Goal: Transaction & Acquisition: Purchase product/service

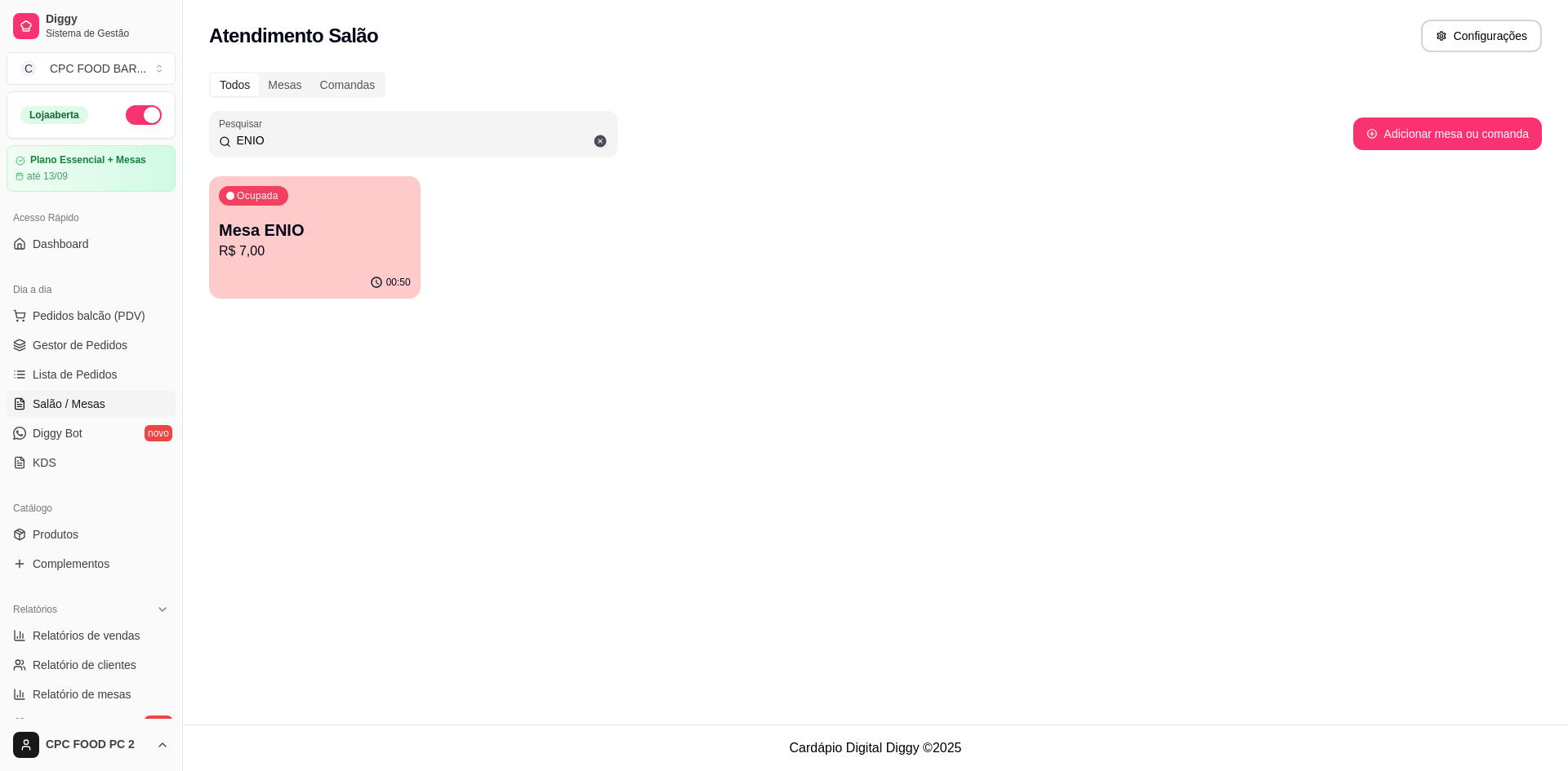
click at [331, 240] on p "Mesa ENIO" at bounding box center [314, 229] width 192 height 23
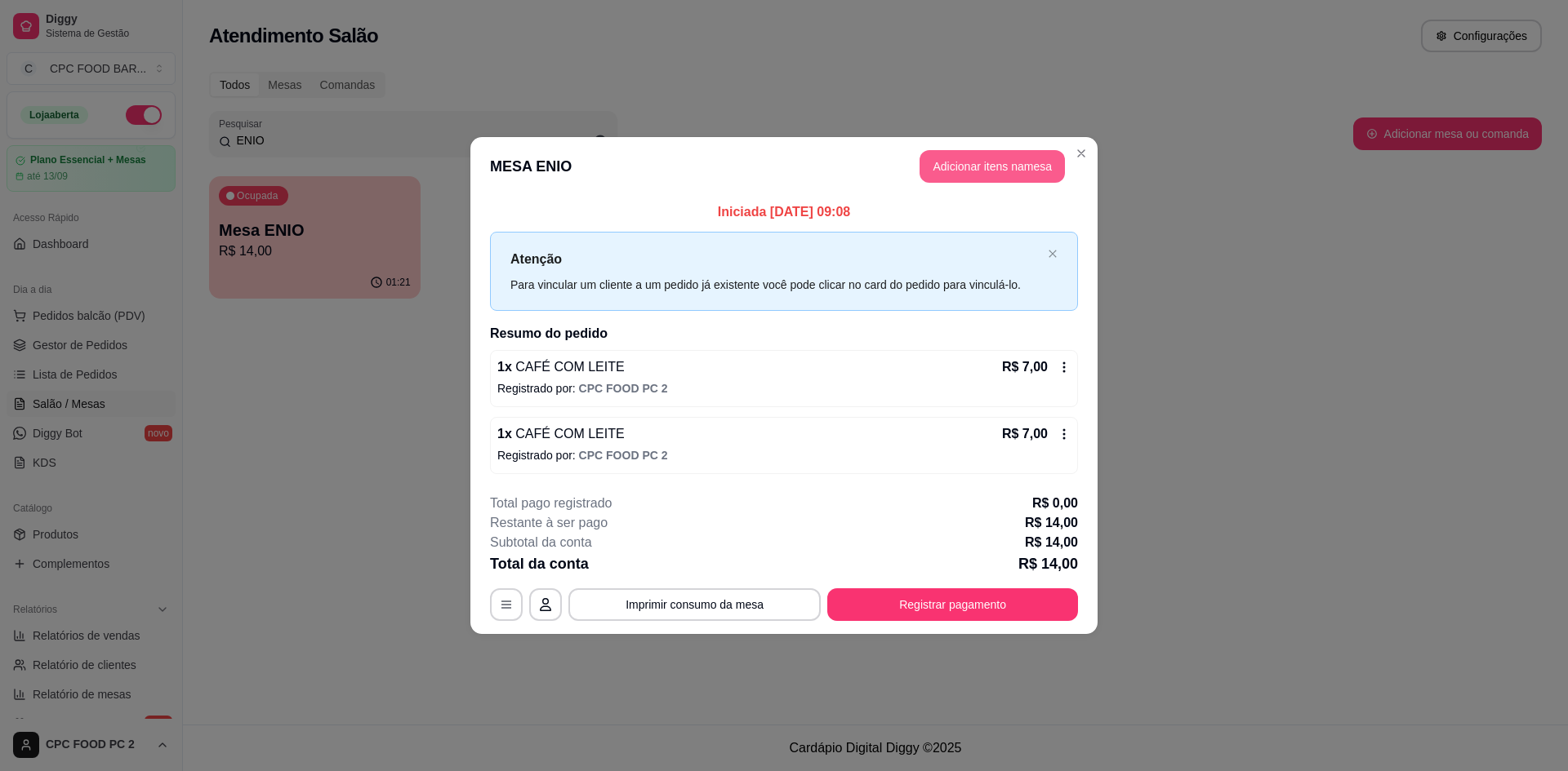
click at [988, 156] on button "Adicionar itens na mesa" at bounding box center [993, 166] width 146 height 33
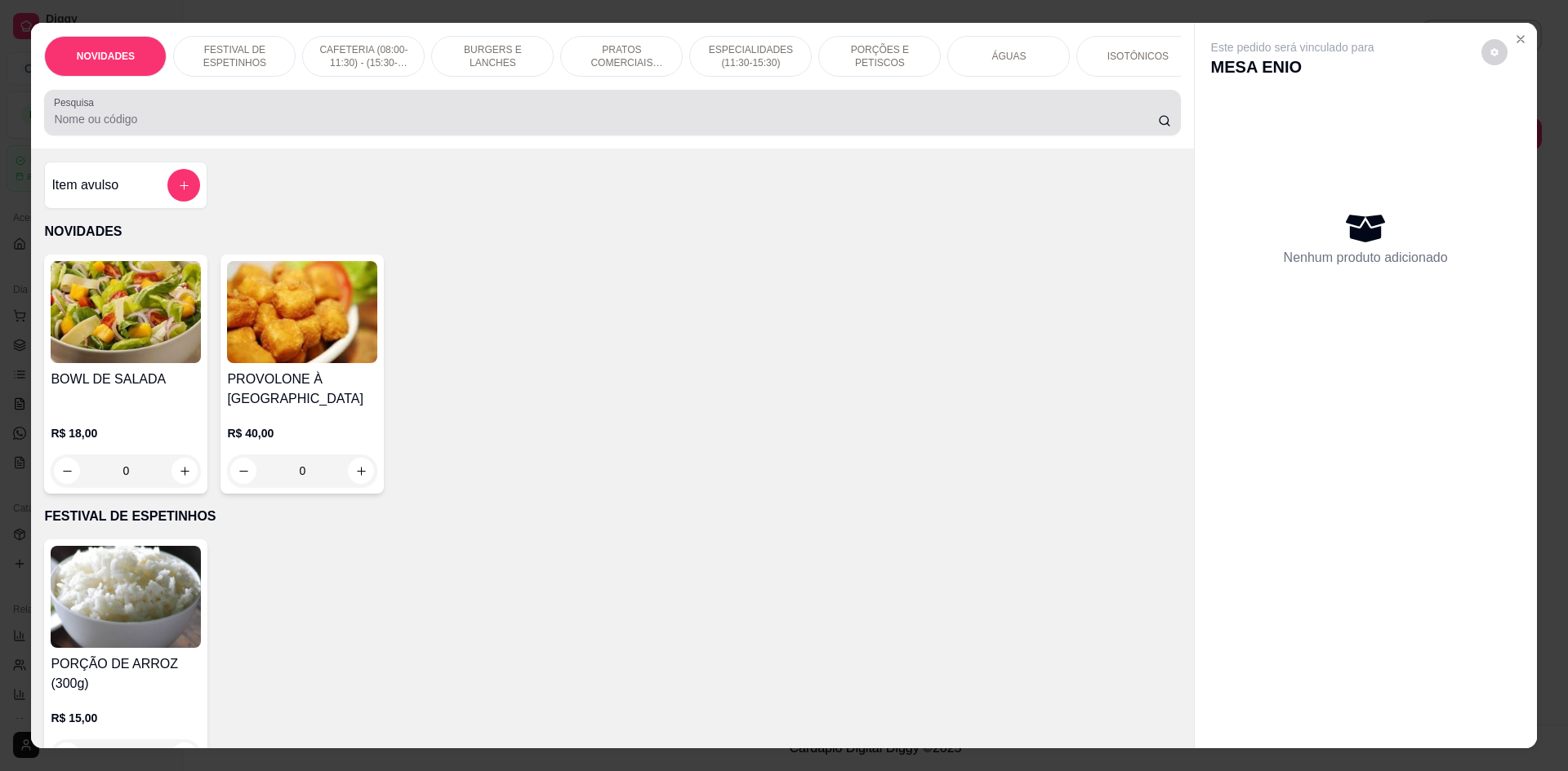
click at [487, 136] on div "Pesquisa" at bounding box center [612, 112] width 1136 height 46
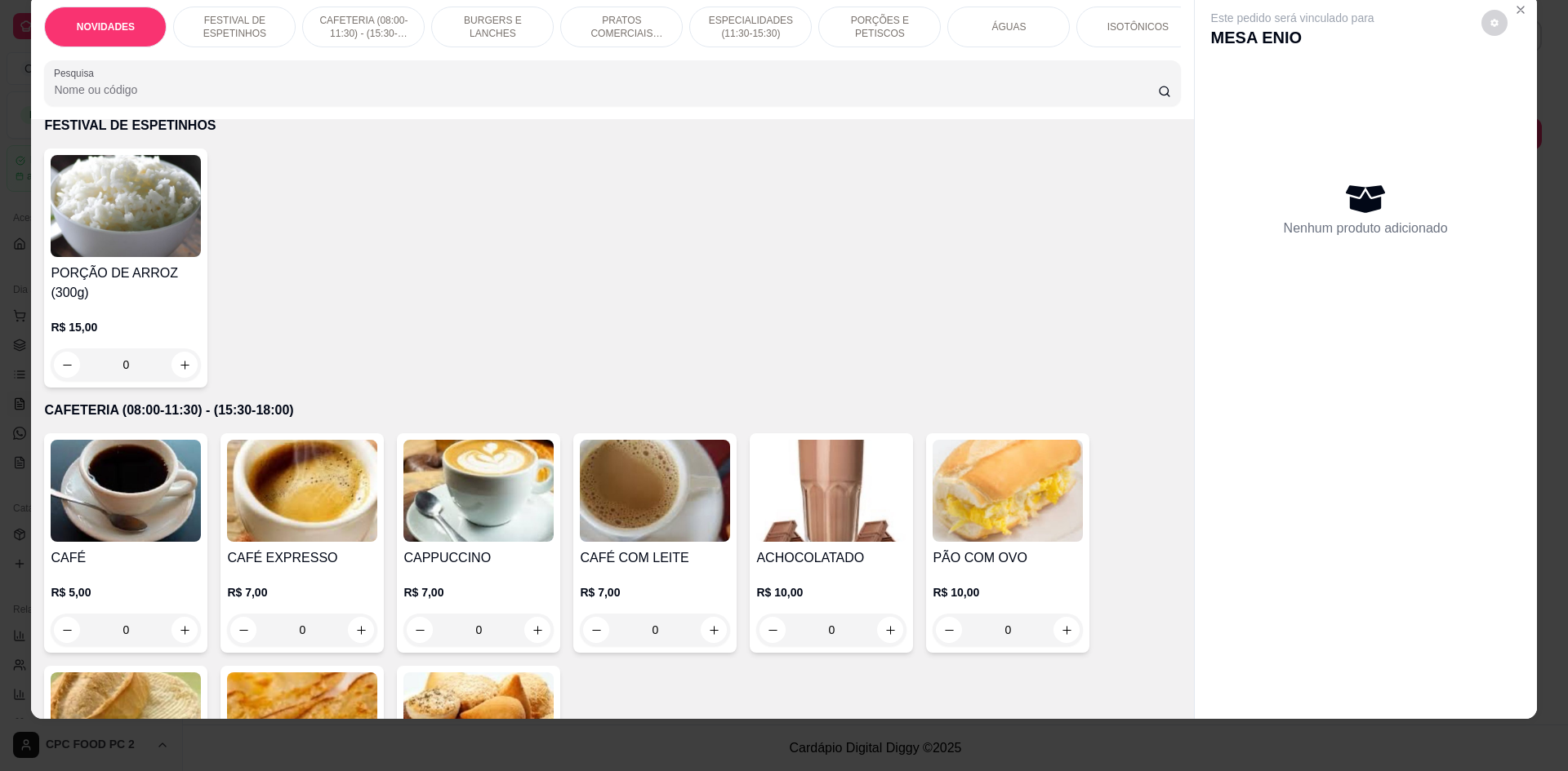
scroll to position [653, 0]
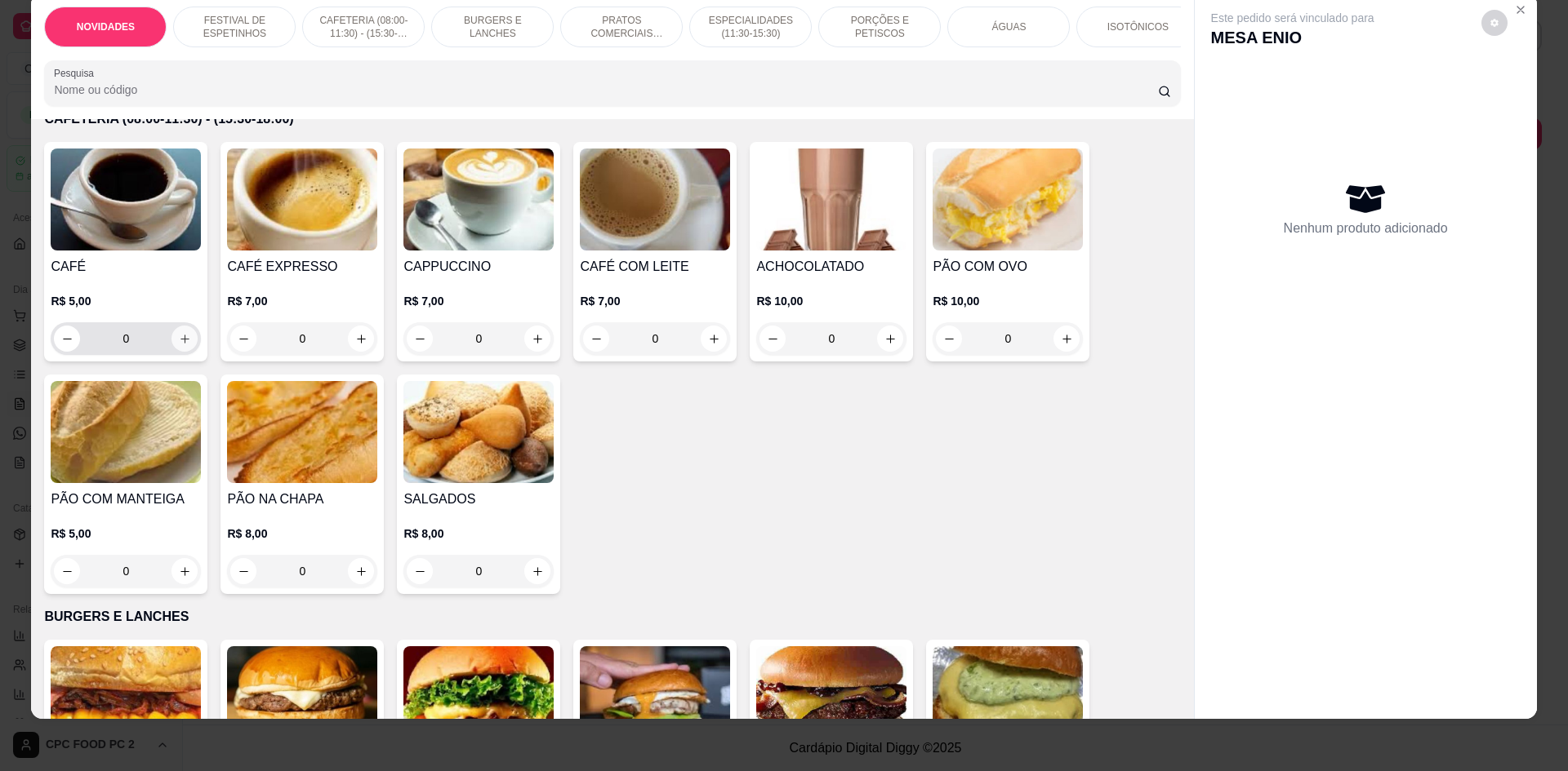
click at [182, 343] on button "increase-product-quantity" at bounding box center [184, 338] width 26 height 26
type input "1"
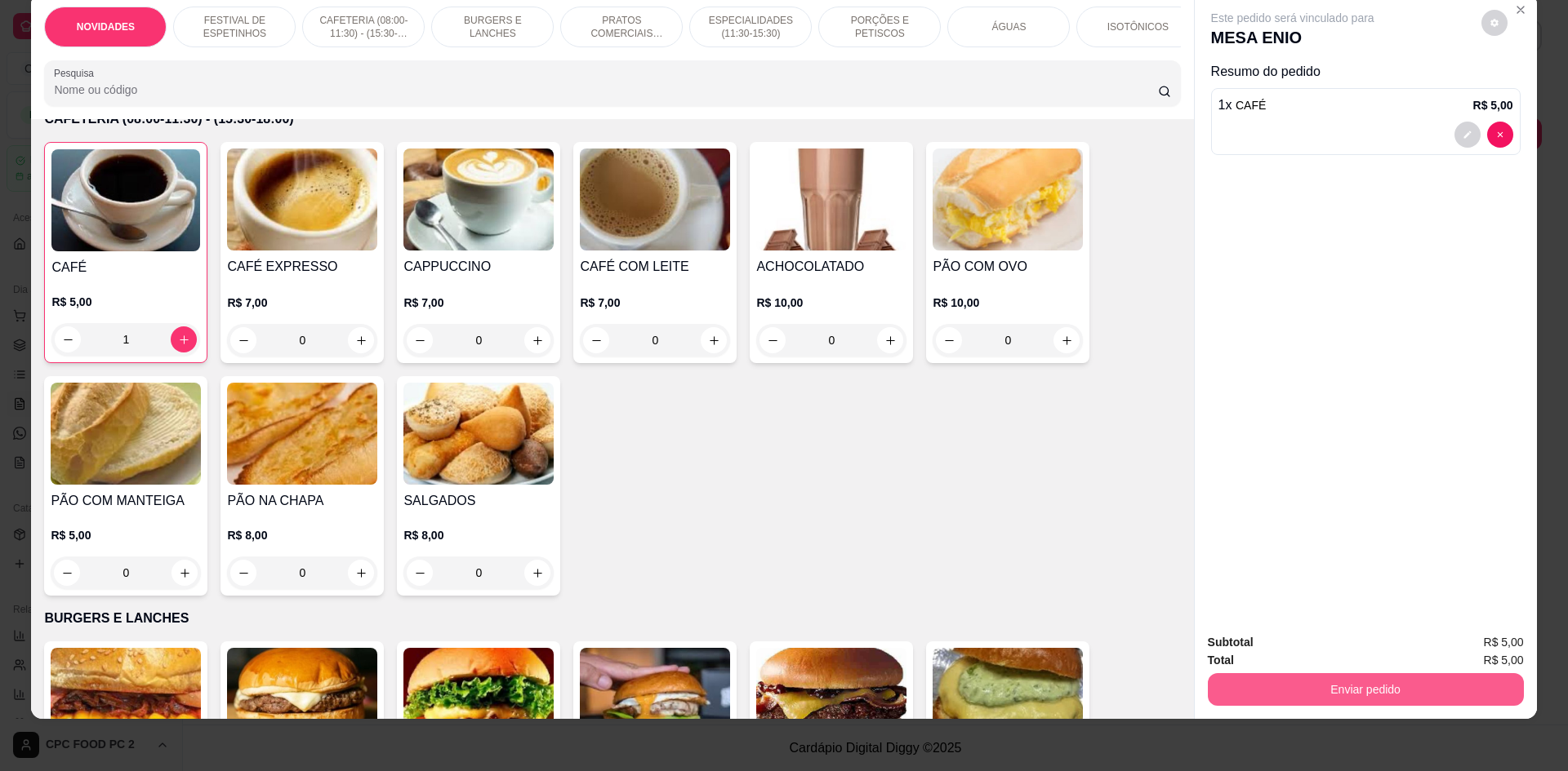
click at [1302, 691] on button "Enviar pedido" at bounding box center [1365, 689] width 316 height 33
click at [1298, 650] on button "Não registrar e enviar pedido" at bounding box center [1311, 649] width 170 height 31
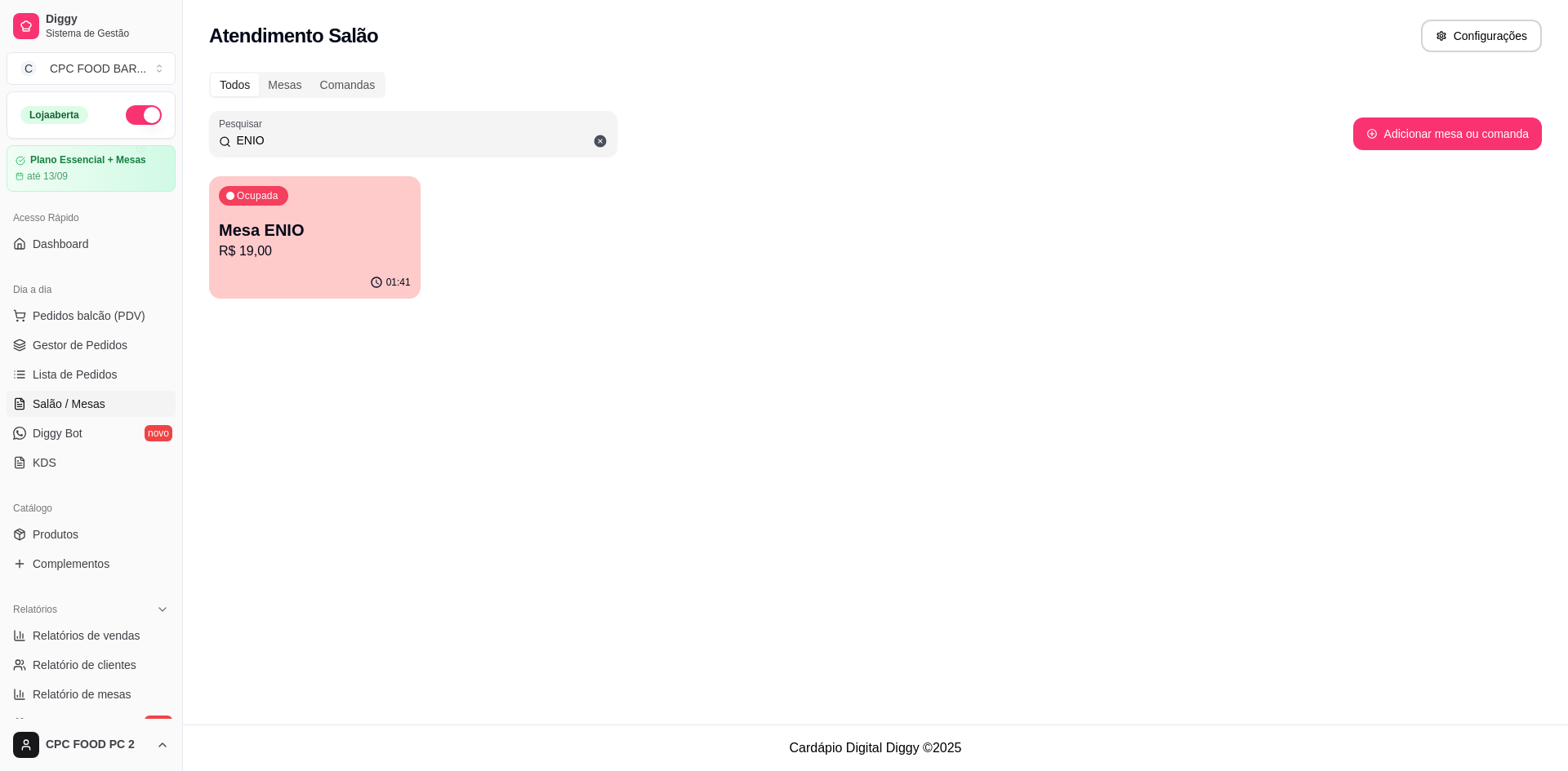
drag, startPoint x: 365, startPoint y: 136, endPoint x: 175, endPoint y: 132, distance: 190.0
click at [176, 132] on div "Diggy Sistema de Gestão C CPC FOOD BAR ... Loja aberta Plano Essencial + Mesas …" at bounding box center [784, 385] width 1568 height 771
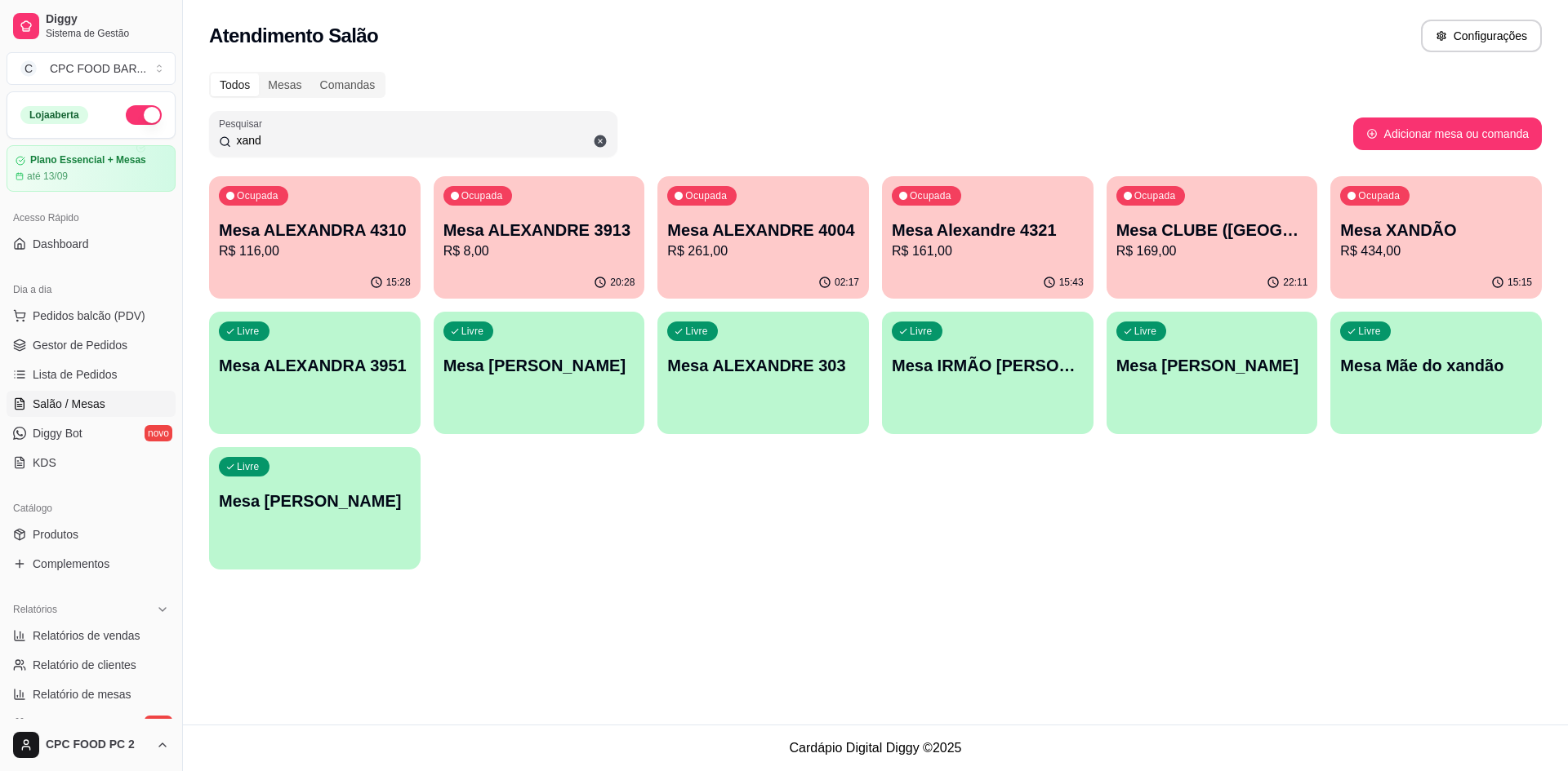
type input "xand"
click at [1417, 239] on p "Mesa XANDÃO" at bounding box center [1436, 229] width 192 height 23
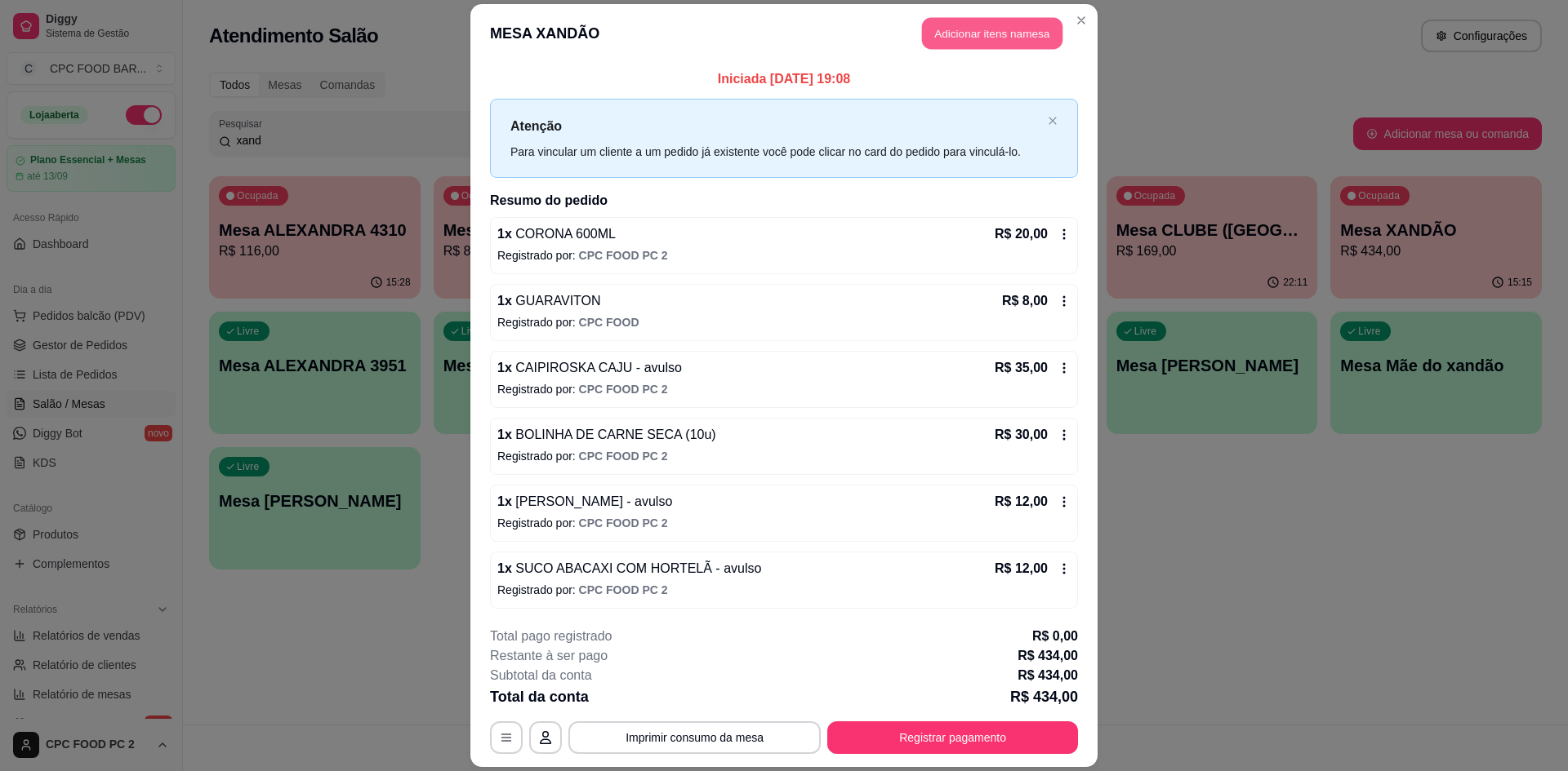
click at [949, 31] on button "Adicionar itens na mesa" at bounding box center [993, 33] width 141 height 32
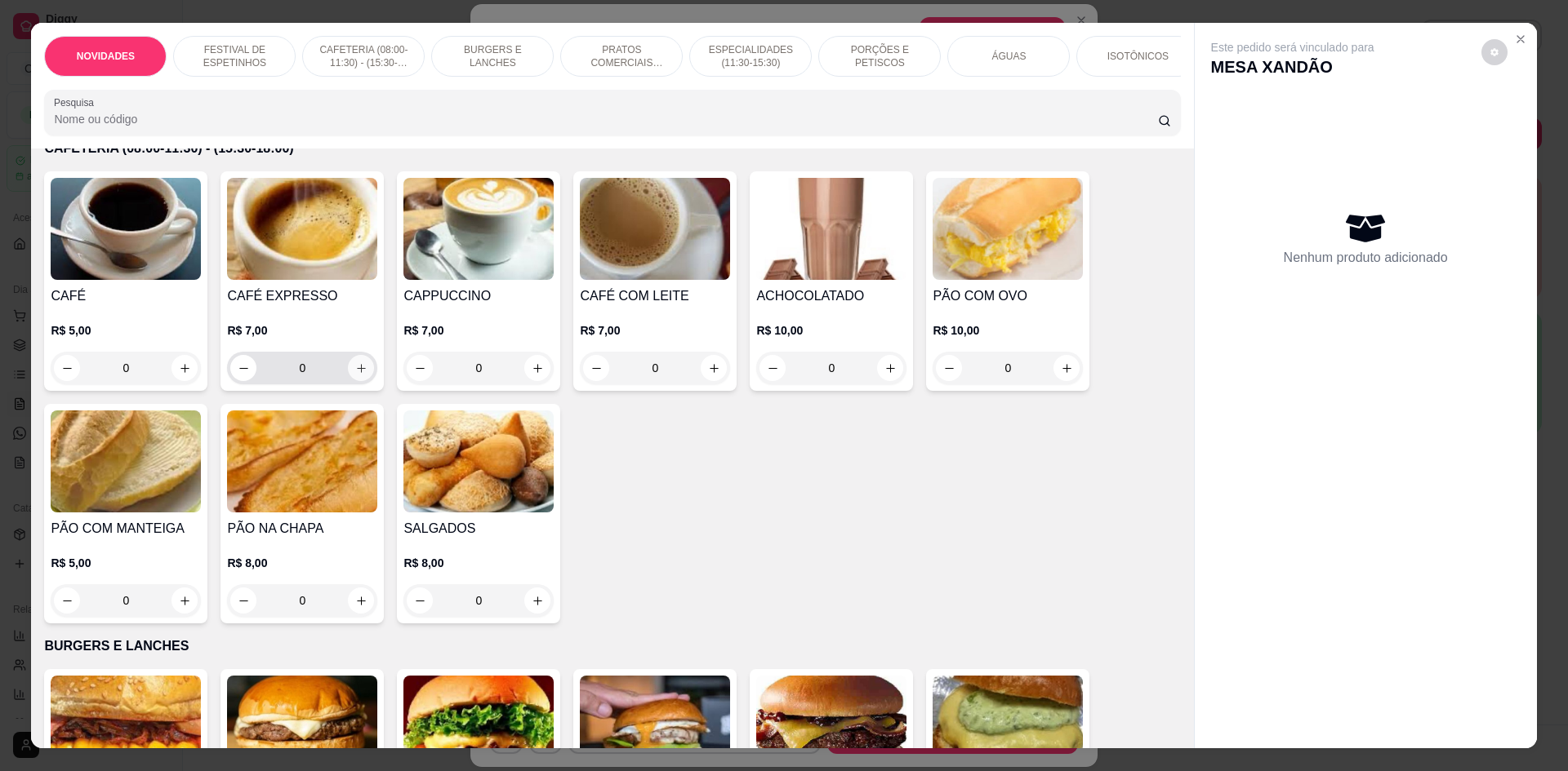
click at [355, 374] on icon "increase-product-quantity" at bounding box center [361, 368] width 13 height 13
type input "1"
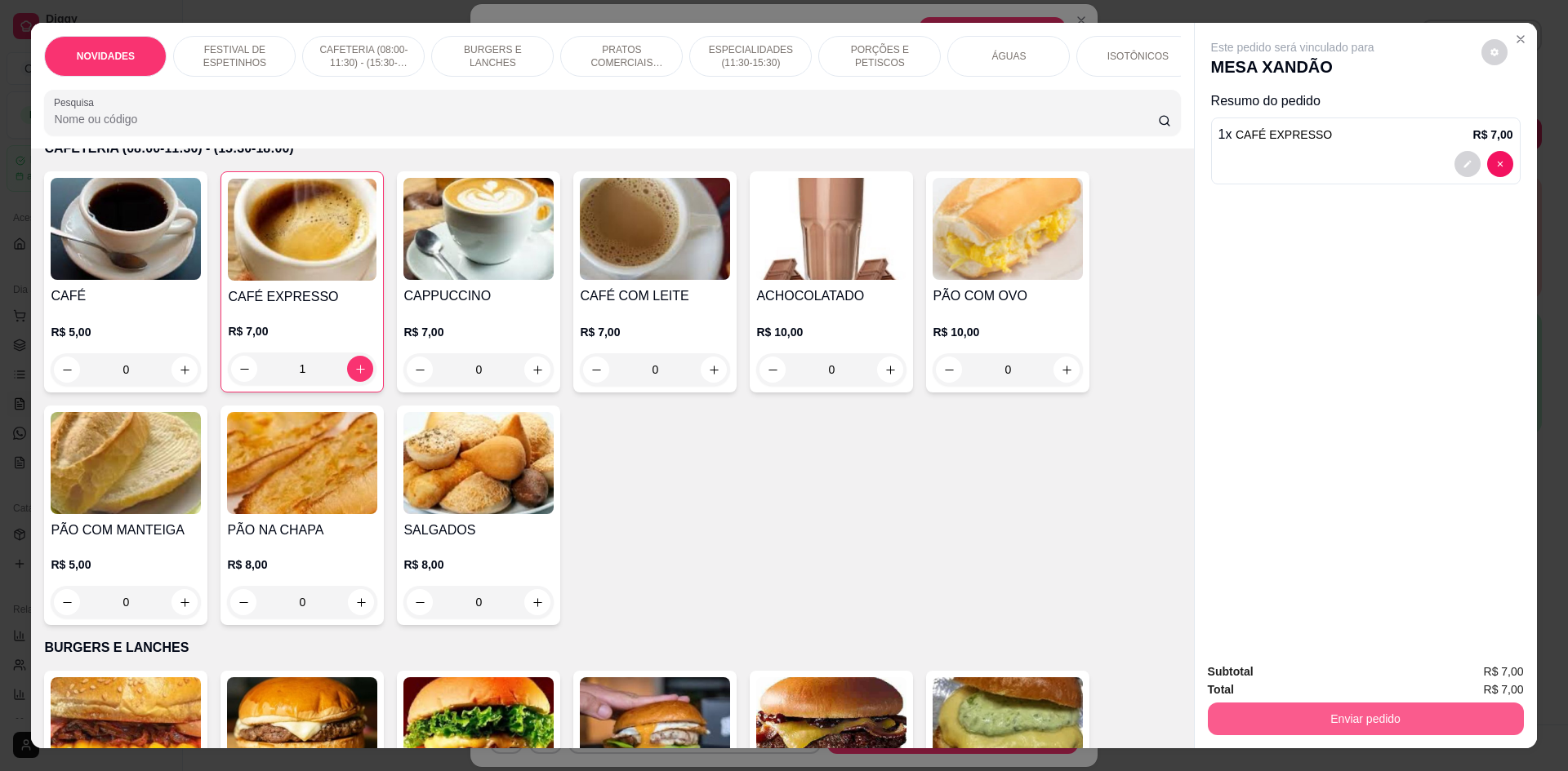
click at [1303, 718] on button "Enviar pedido" at bounding box center [1365, 718] width 316 height 33
click at [1288, 673] on button "Não registrar e enviar pedido" at bounding box center [1311, 678] width 165 height 30
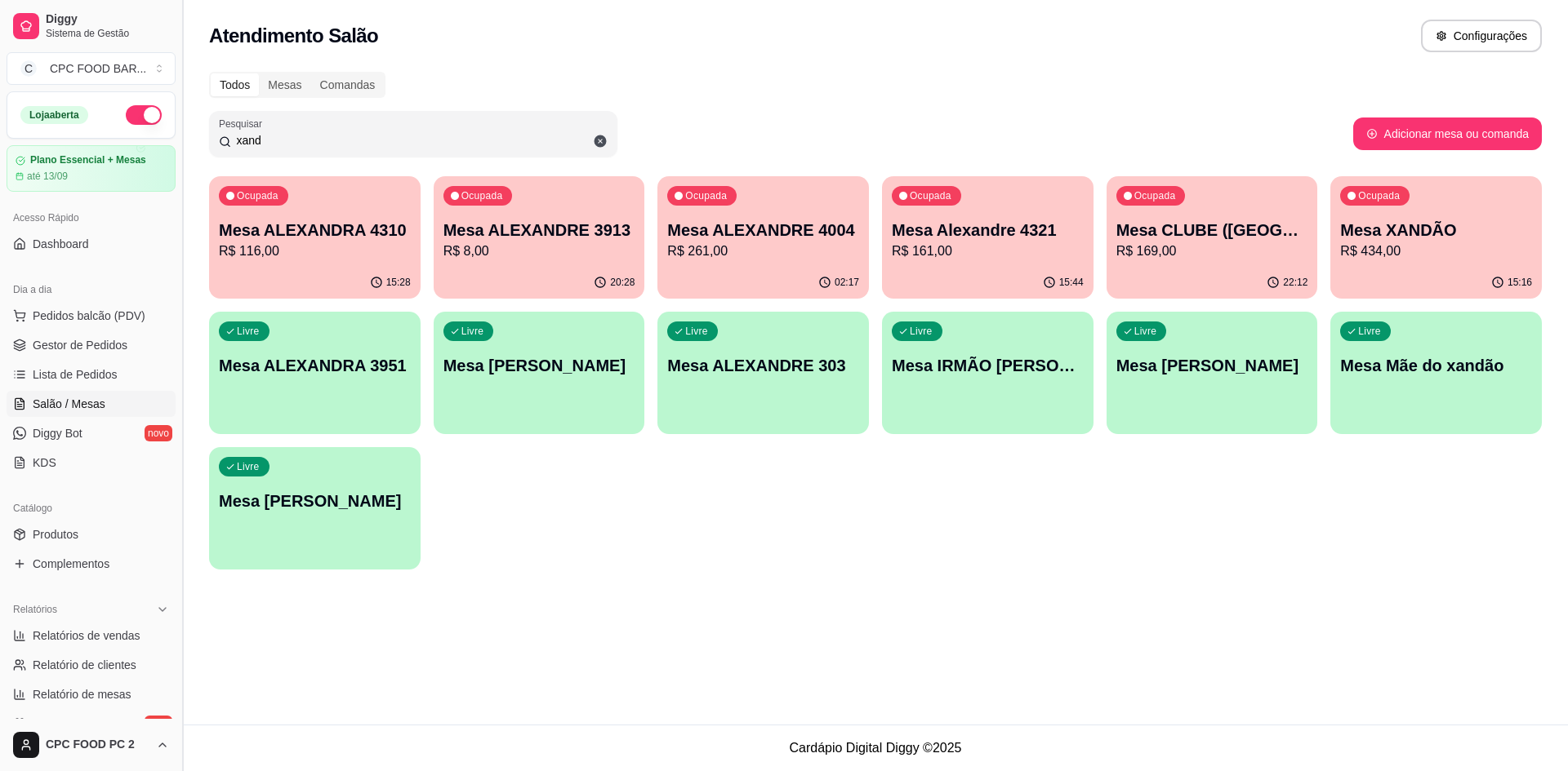
drag, startPoint x: 336, startPoint y: 141, endPoint x: 182, endPoint y: 126, distance: 154.7
click at [182, 126] on div "Diggy Sistema de Gestão C CPC FOOD BAR ... Loja aberta Plano Essencial + Mesas …" at bounding box center [784, 385] width 1568 height 771
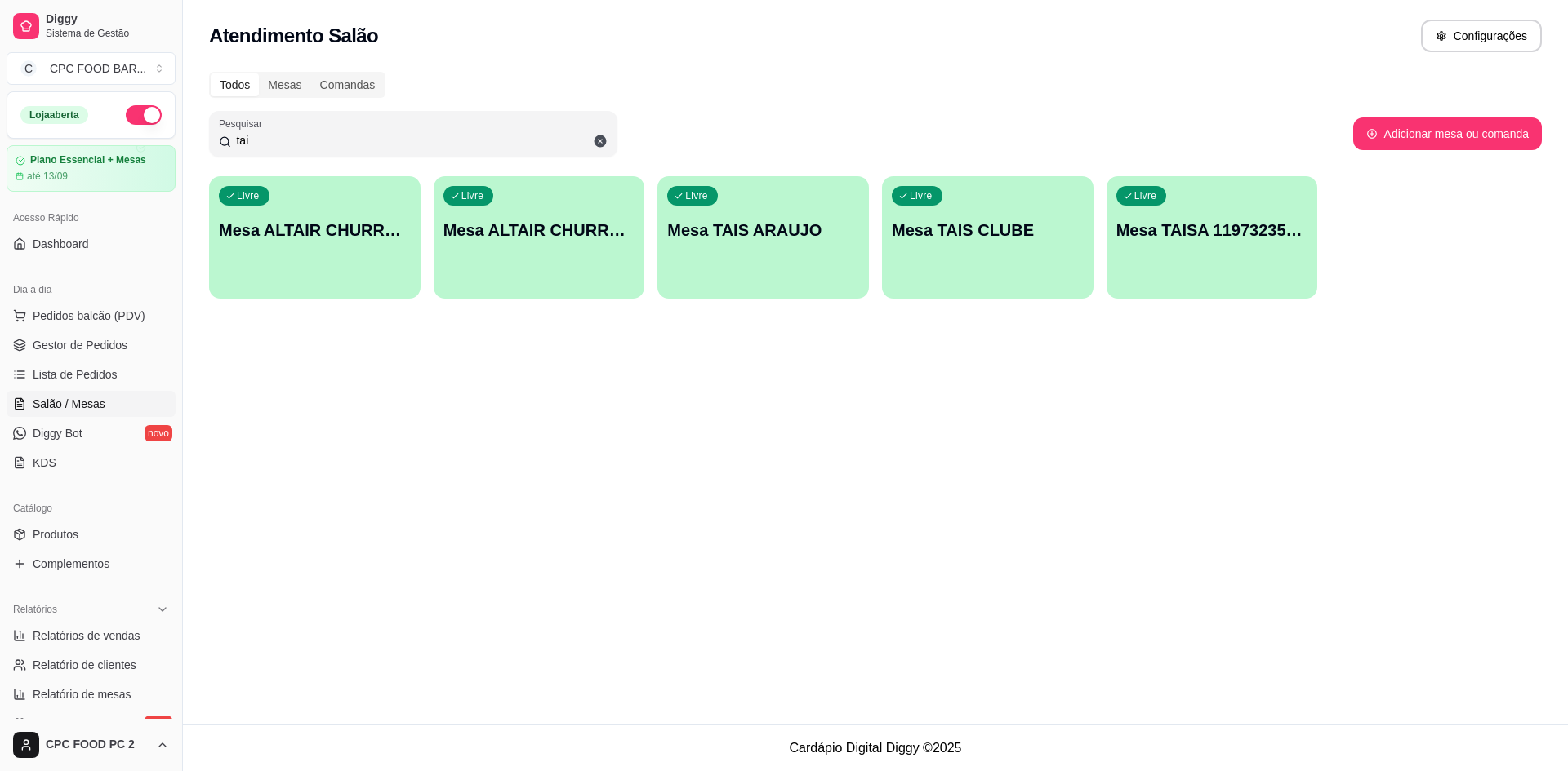
type input "tai"
click at [1009, 269] on div "Livre Mesa TAIS CLUBE" at bounding box center [988, 228] width 211 height 103
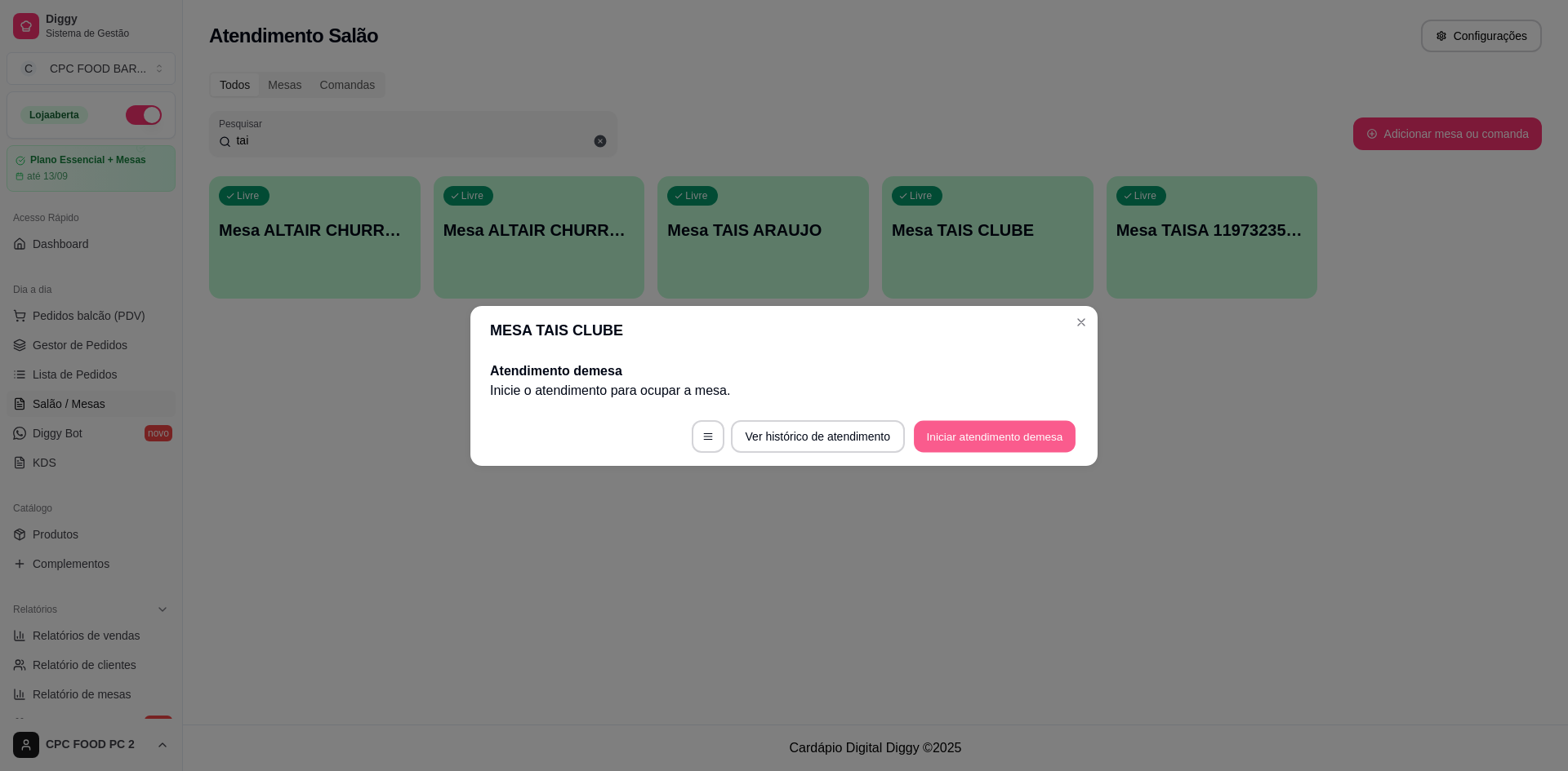
click at [974, 449] on button "Iniciar atendimento de mesa" at bounding box center [994, 436] width 162 height 32
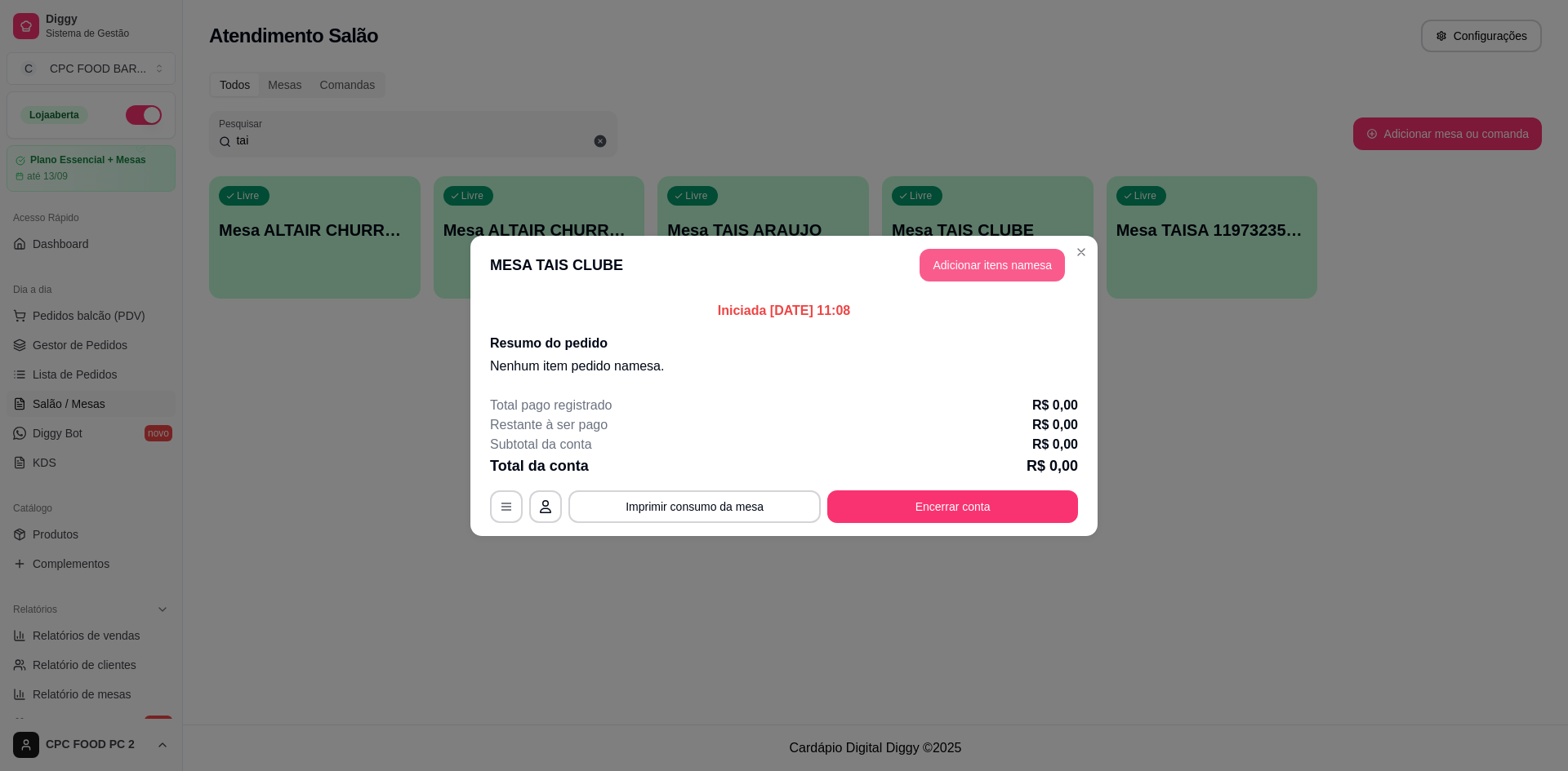
click at [1006, 258] on button "Adicionar itens na mesa" at bounding box center [993, 265] width 146 height 33
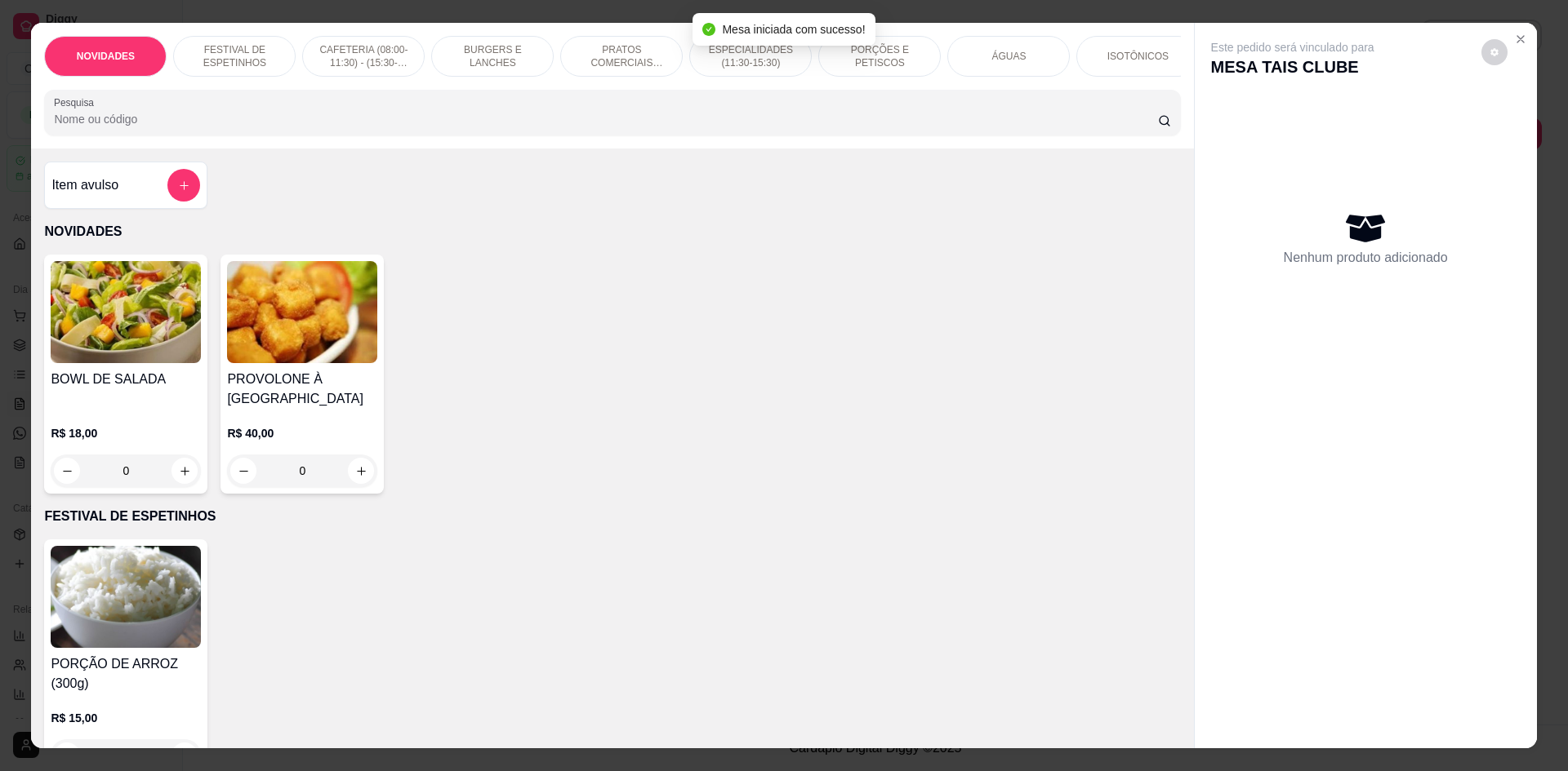
click at [535, 127] on input "Pesquisa" at bounding box center [605, 119] width 1103 height 16
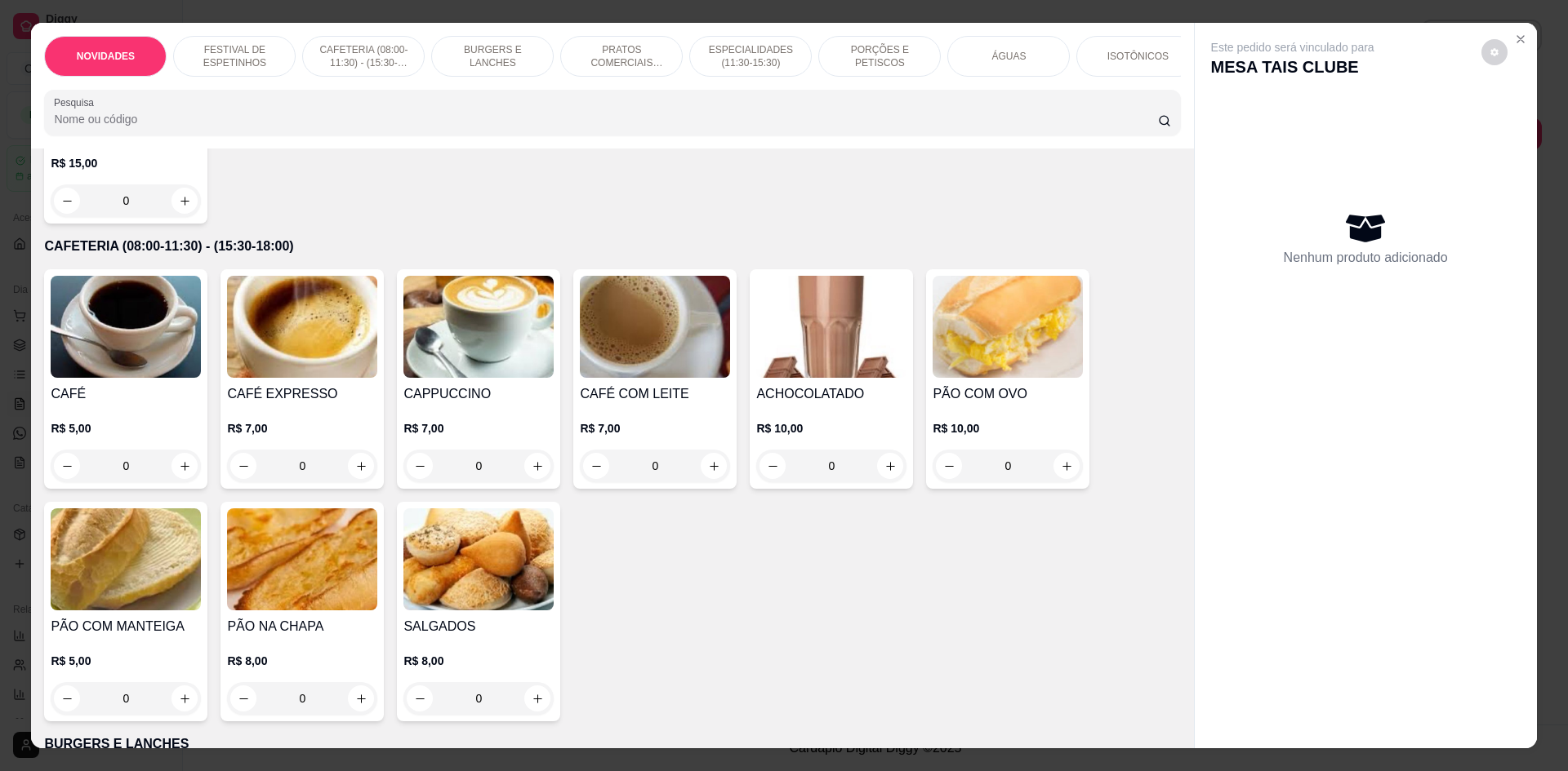
scroll to position [571, 0]
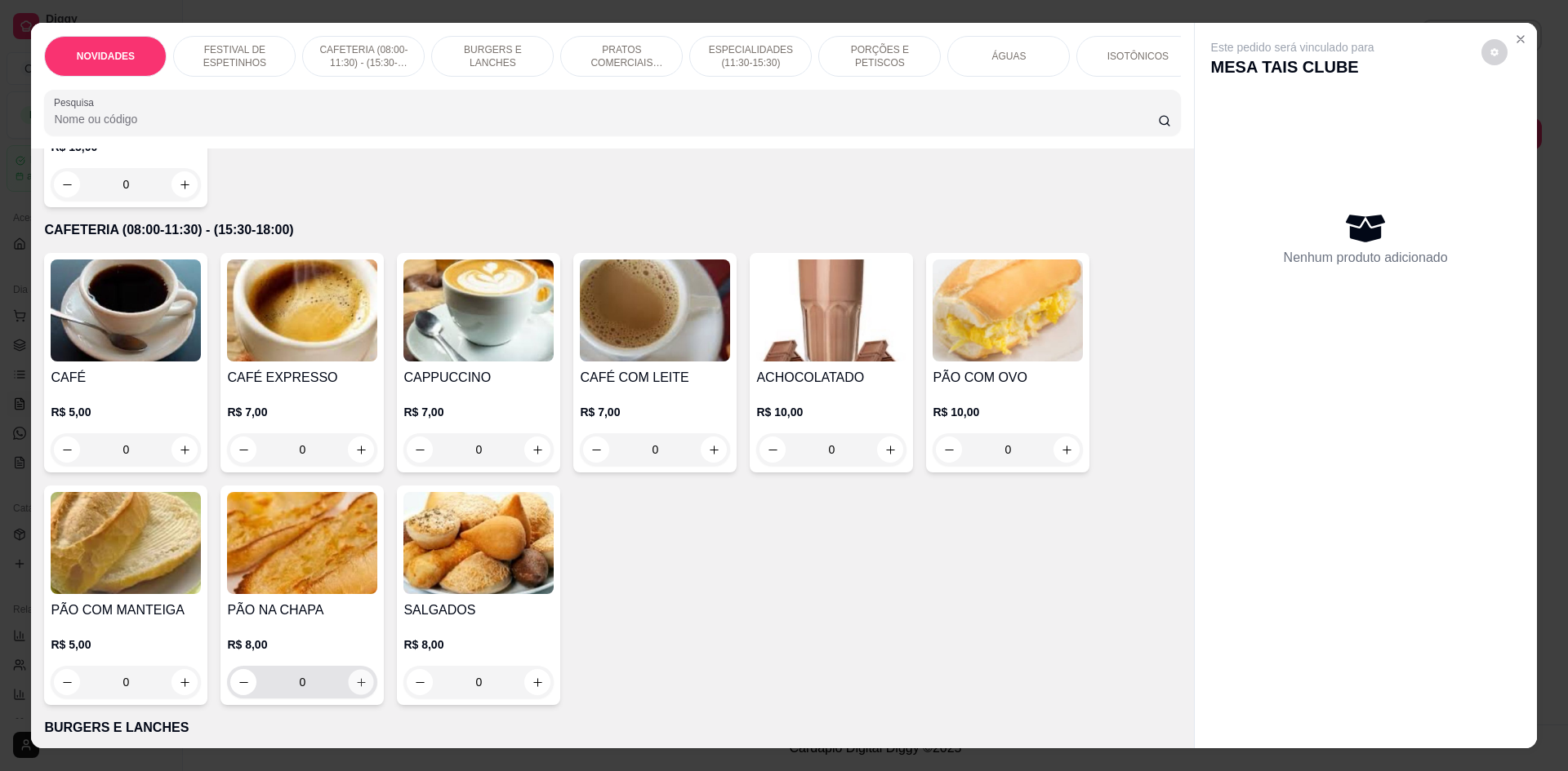
click at [355, 689] on icon "increase-product-quantity" at bounding box center [361, 682] width 13 height 13
type input "1"
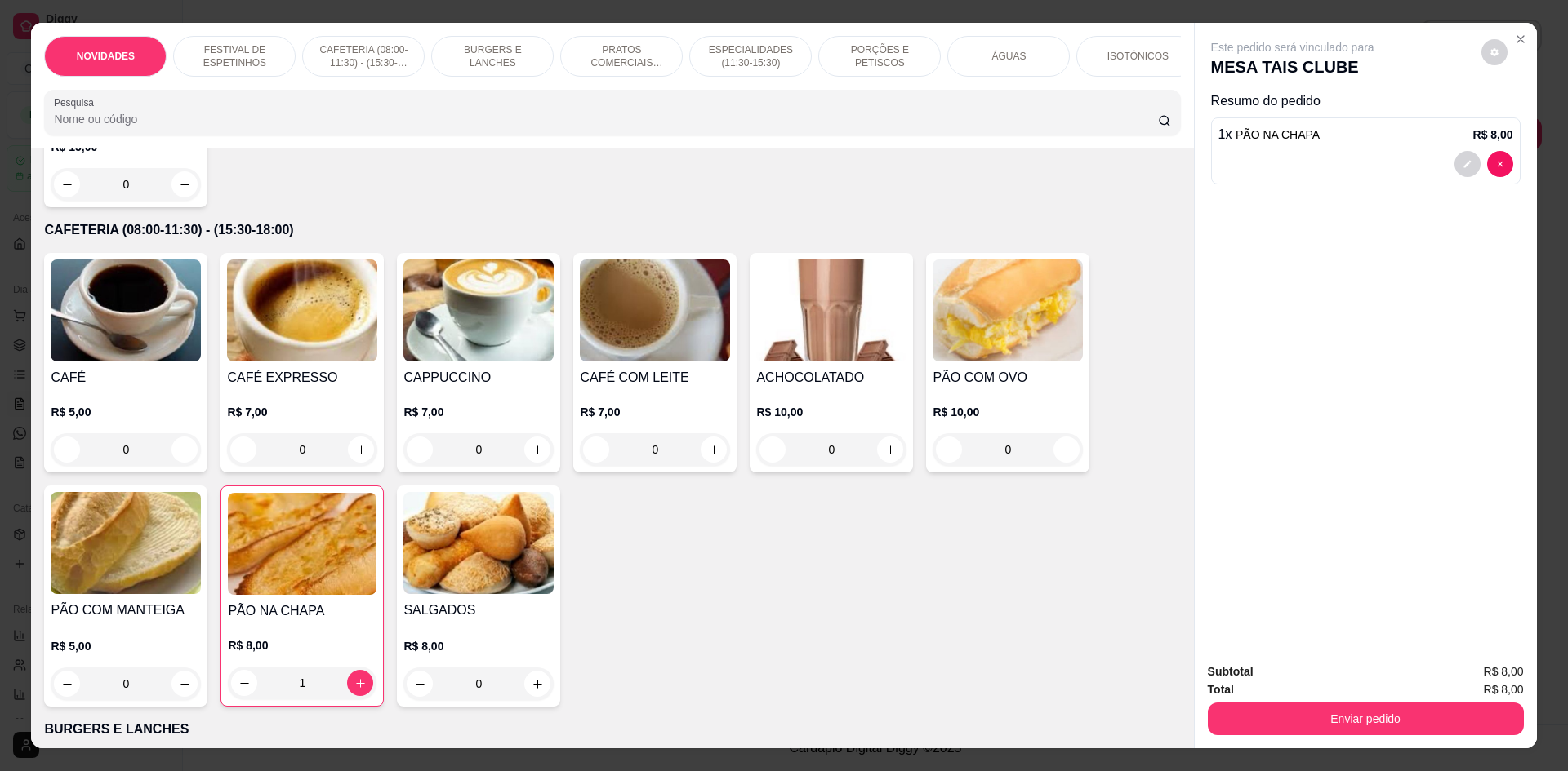
click at [230, 126] on input "Pesquisa" at bounding box center [605, 119] width 1103 height 16
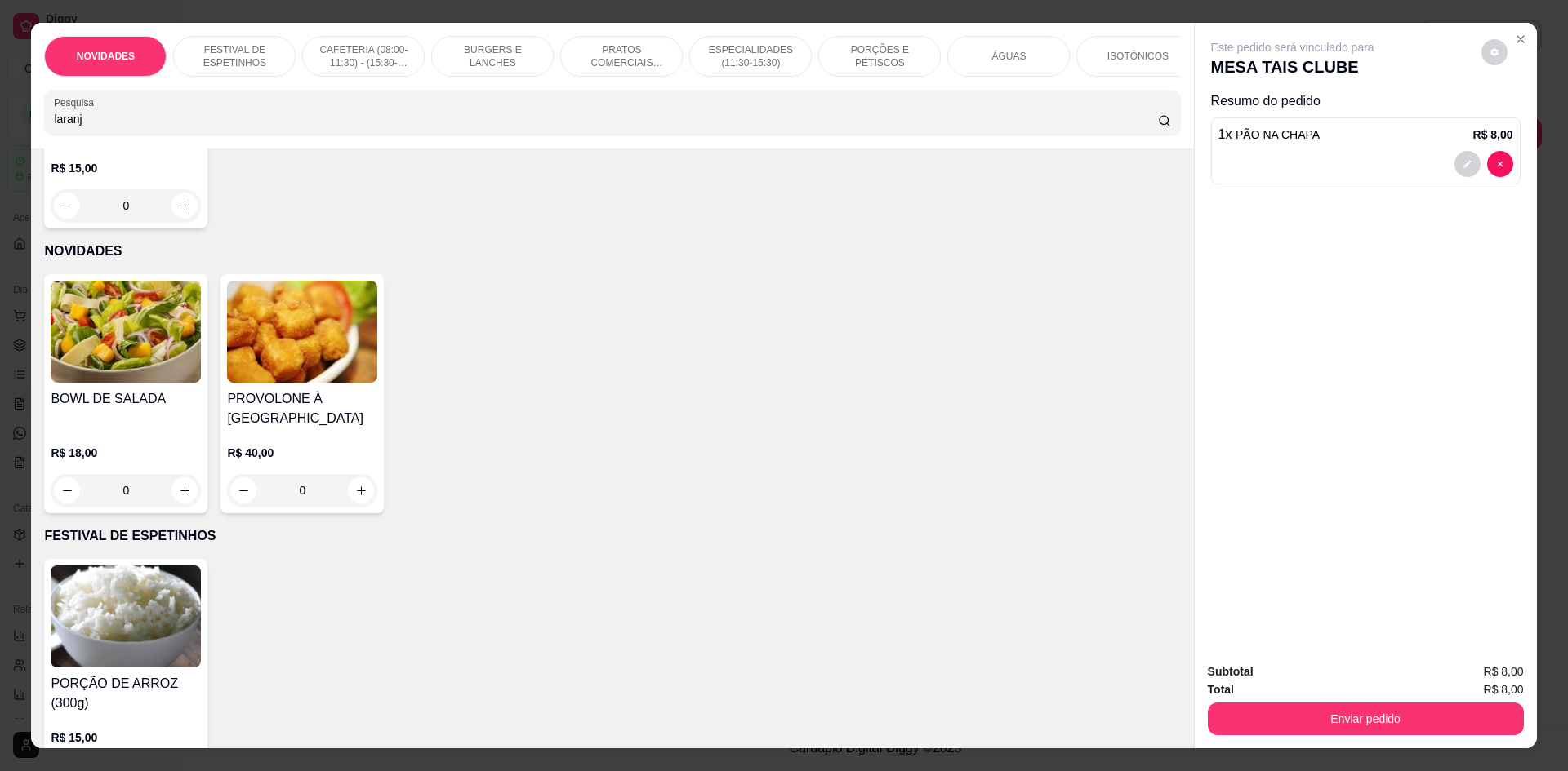
scroll to position [0, 0]
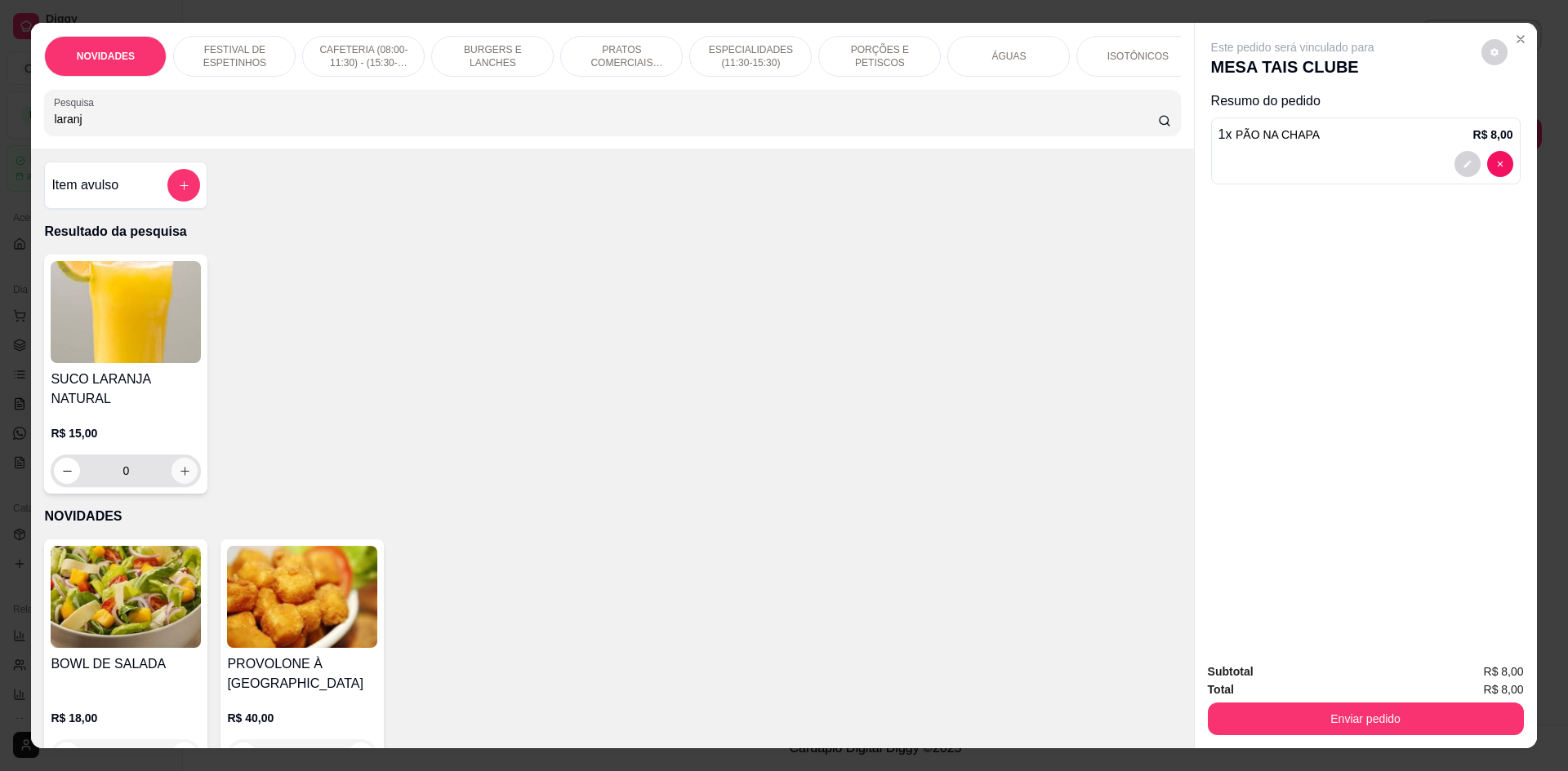
type input "laranj"
click at [184, 465] on icon "increase-product-quantity" at bounding box center [184, 471] width 13 height 13
type input "1"
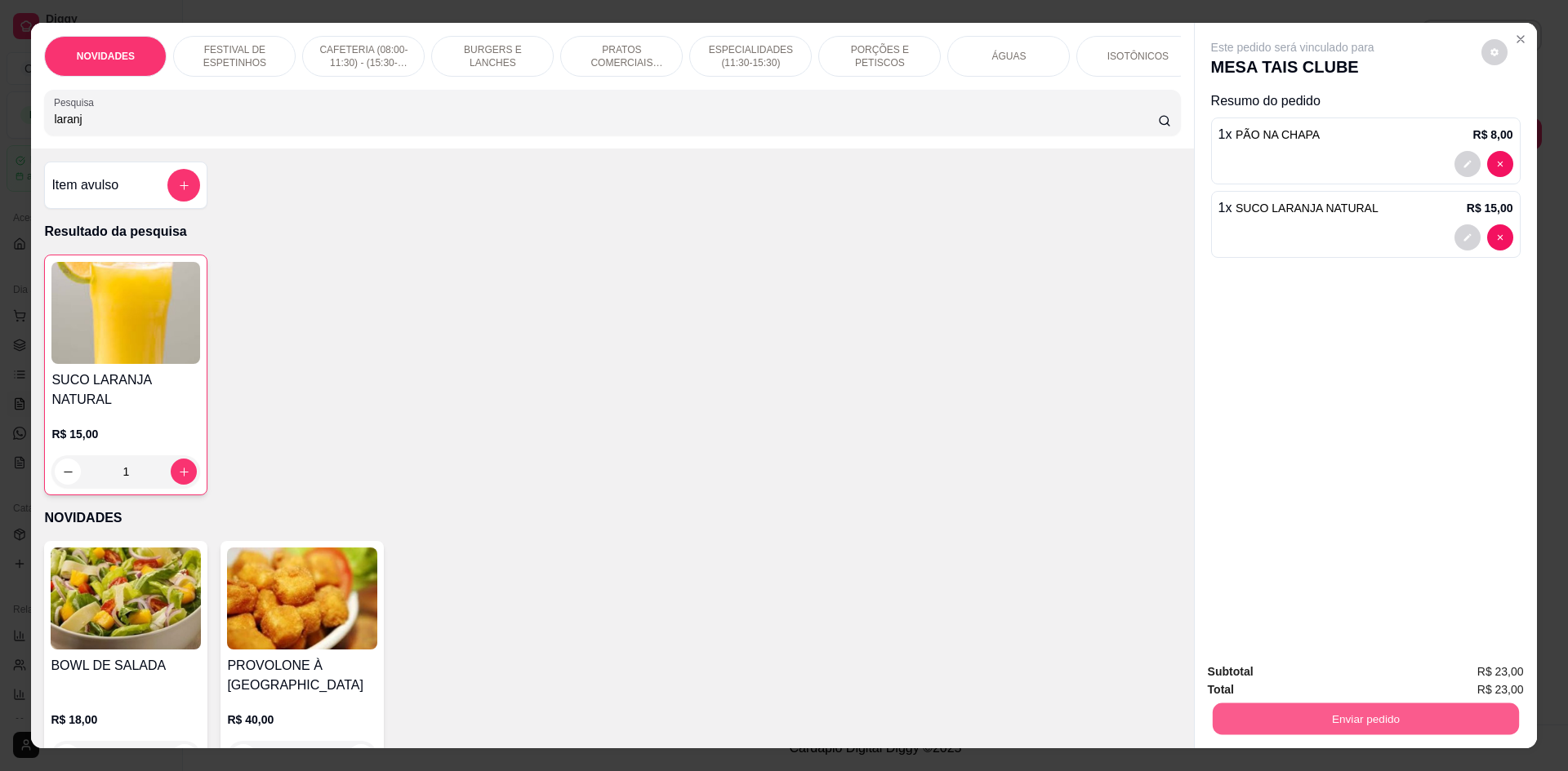
click at [1341, 718] on button "Enviar pedido" at bounding box center [1365, 718] width 307 height 32
click at [1348, 681] on button "Não registrar e enviar pedido" at bounding box center [1311, 678] width 165 height 30
